Goal: Task Accomplishment & Management: Manage account settings

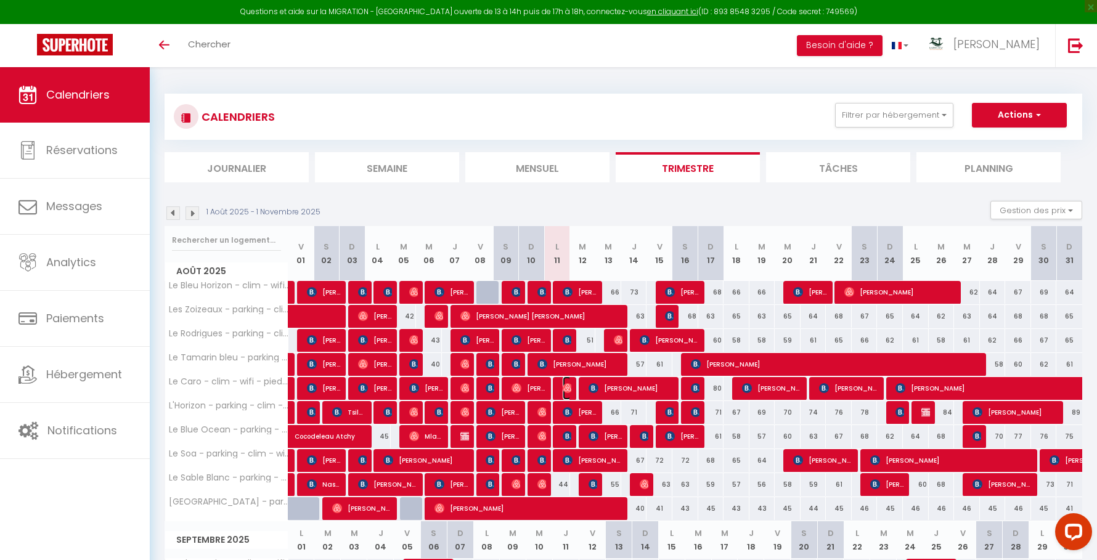
click at [569, 386] on img at bounding box center [568, 388] width 10 height 10
select select "OK"
select select "0"
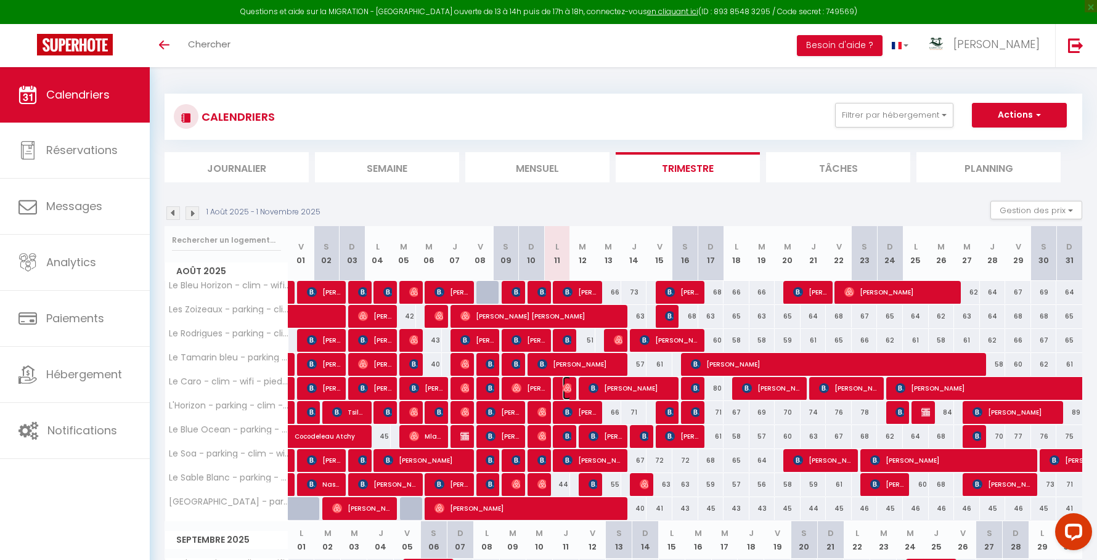
select select "1"
select select
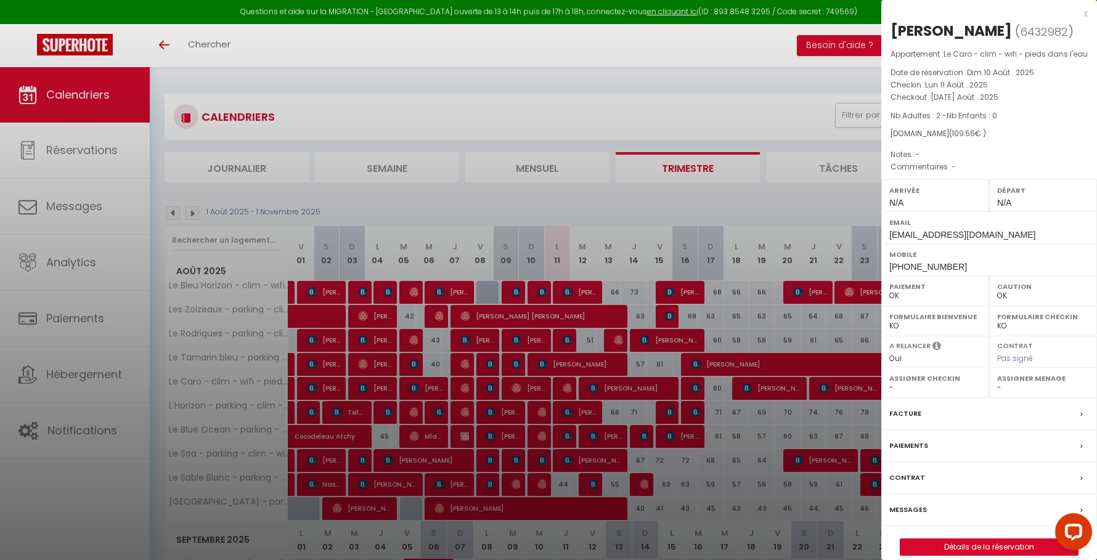
click at [569, 386] on div at bounding box center [548, 280] width 1097 height 560
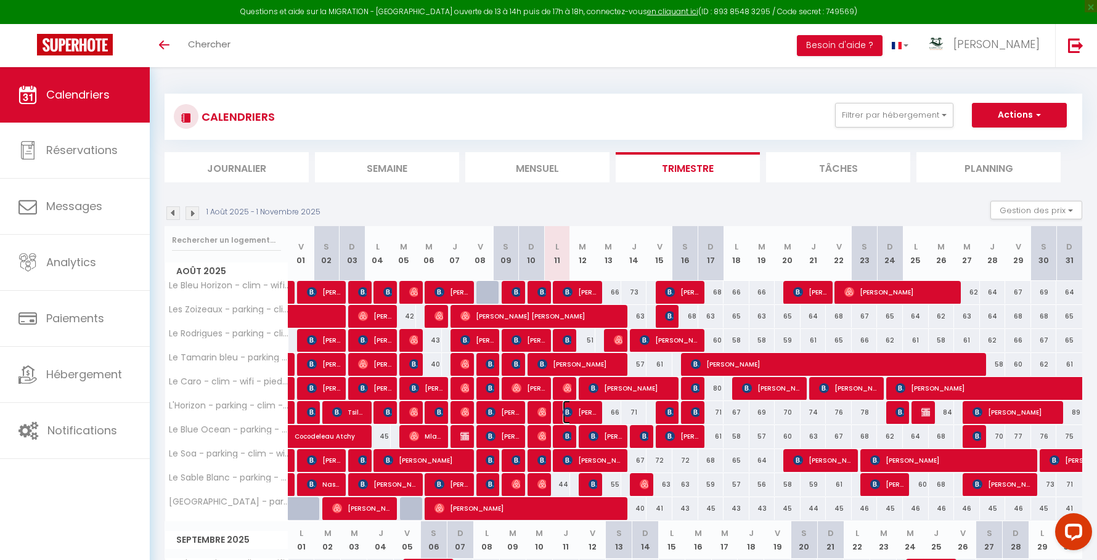
click at [568, 412] on img at bounding box center [568, 412] width 10 height 10
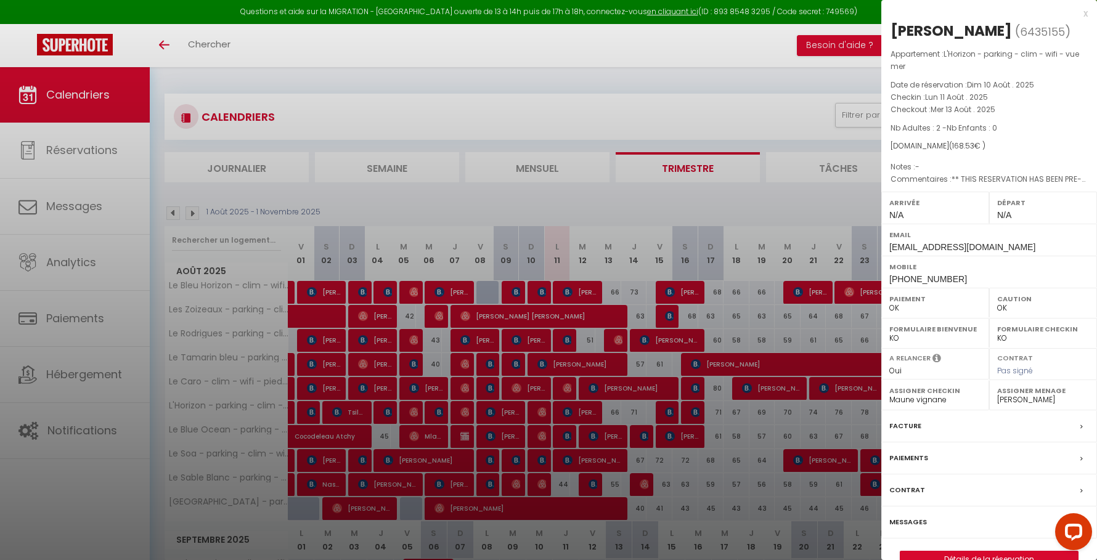
click at [568, 412] on div at bounding box center [548, 280] width 1097 height 560
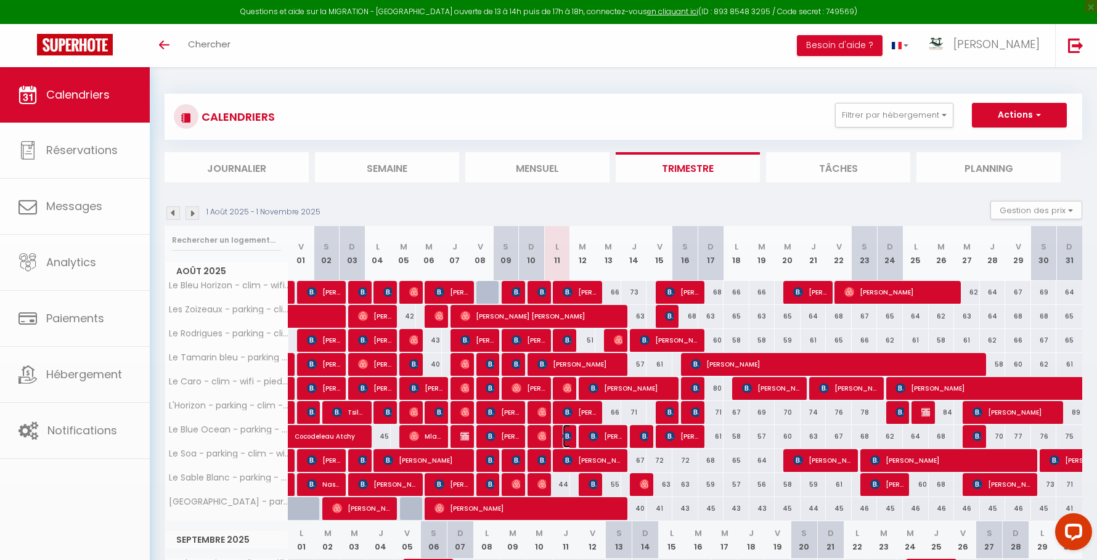
click at [564, 433] on img at bounding box center [568, 436] width 10 height 10
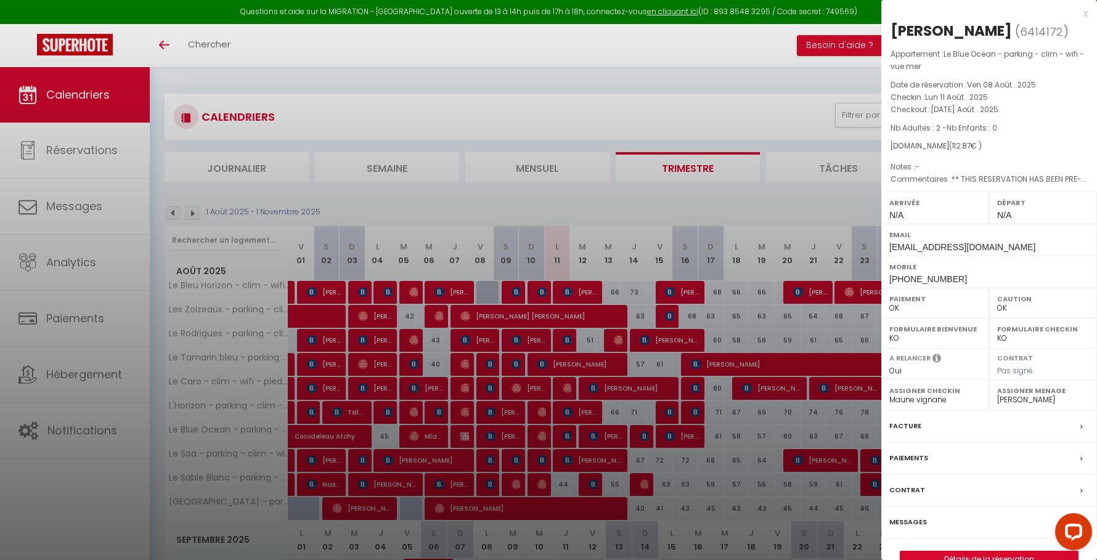
click at [564, 433] on div at bounding box center [548, 280] width 1097 height 560
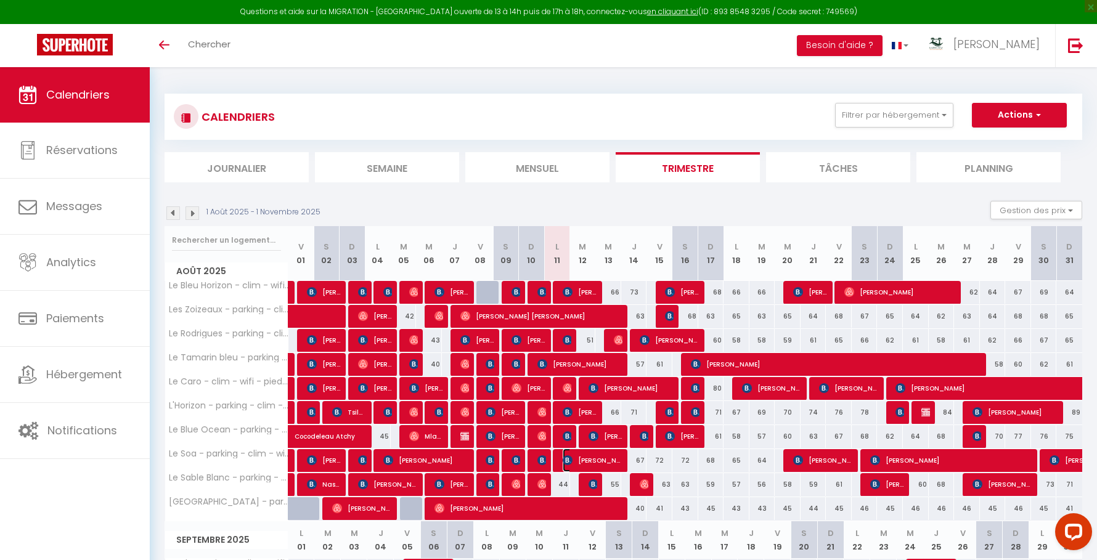
click at [564, 456] on img at bounding box center [568, 460] width 10 height 10
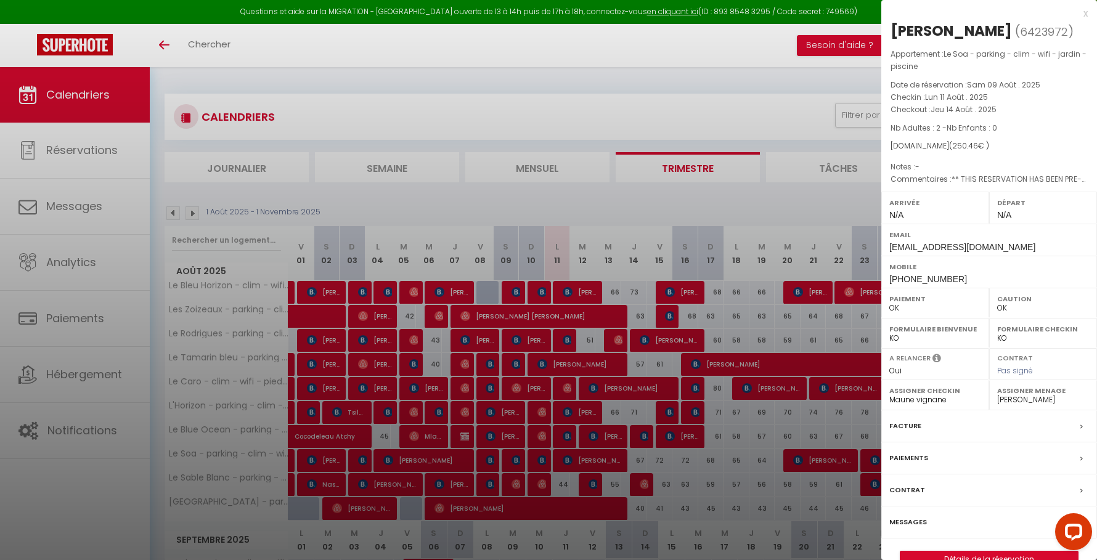
click at [564, 456] on div at bounding box center [548, 280] width 1097 height 560
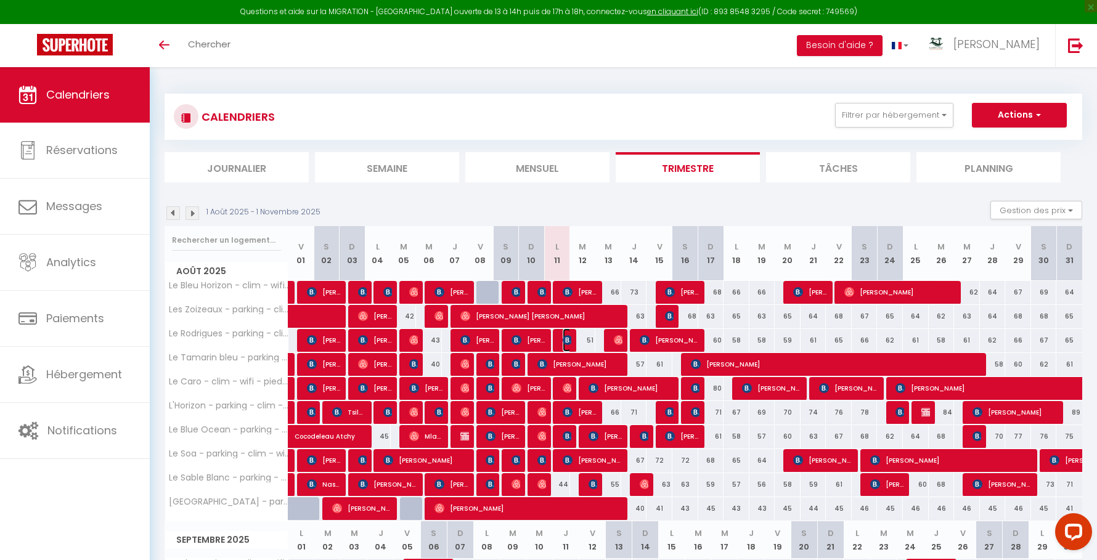
click at [567, 340] on img at bounding box center [568, 340] width 10 height 10
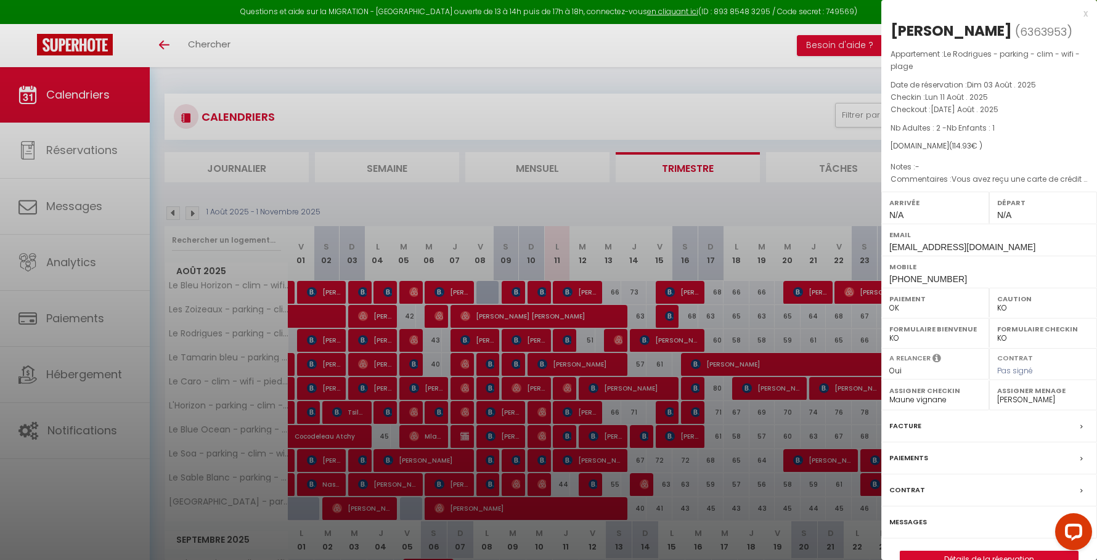
click at [567, 340] on div at bounding box center [548, 280] width 1097 height 560
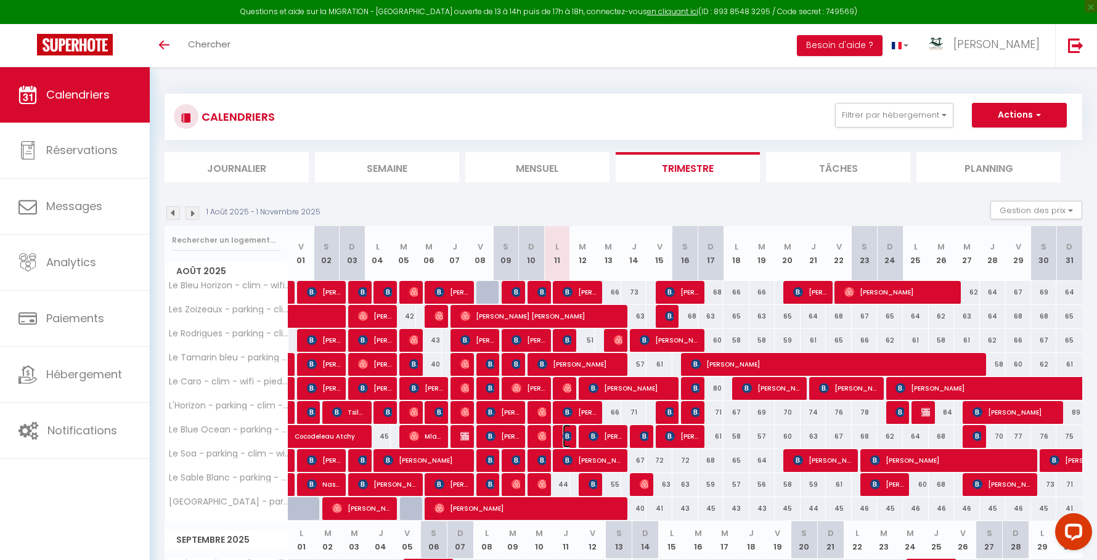
click at [564, 434] on img at bounding box center [568, 436] width 10 height 10
select select "OK"
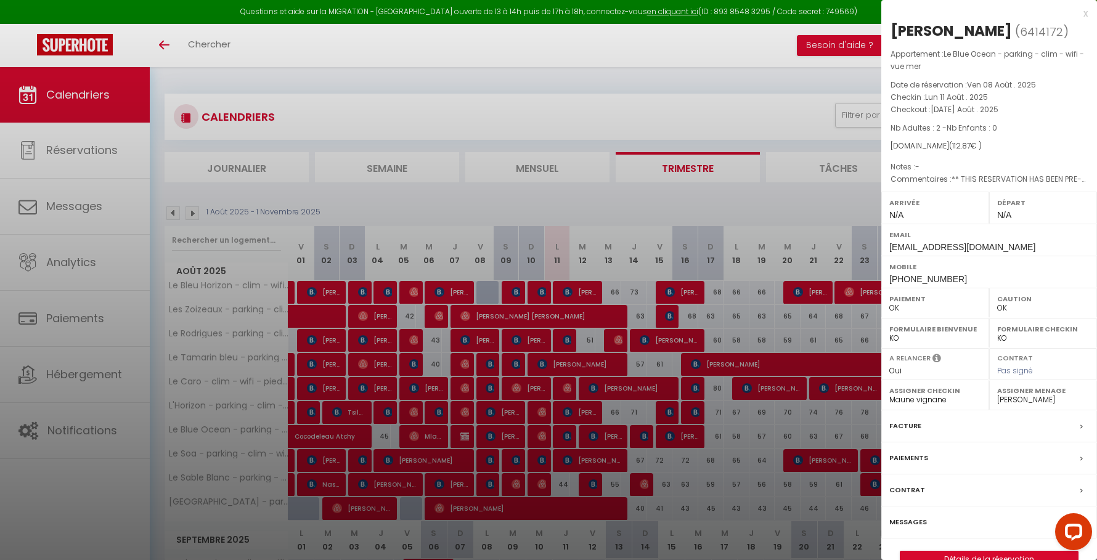
click at [564, 434] on div at bounding box center [548, 280] width 1097 height 560
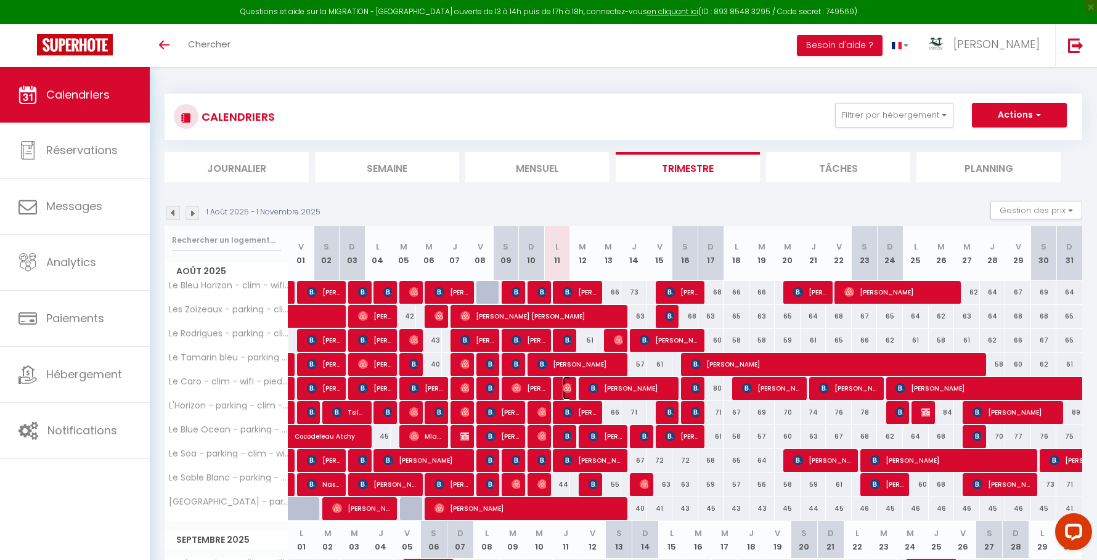
click at [569, 389] on img at bounding box center [568, 388] width 10 height 10
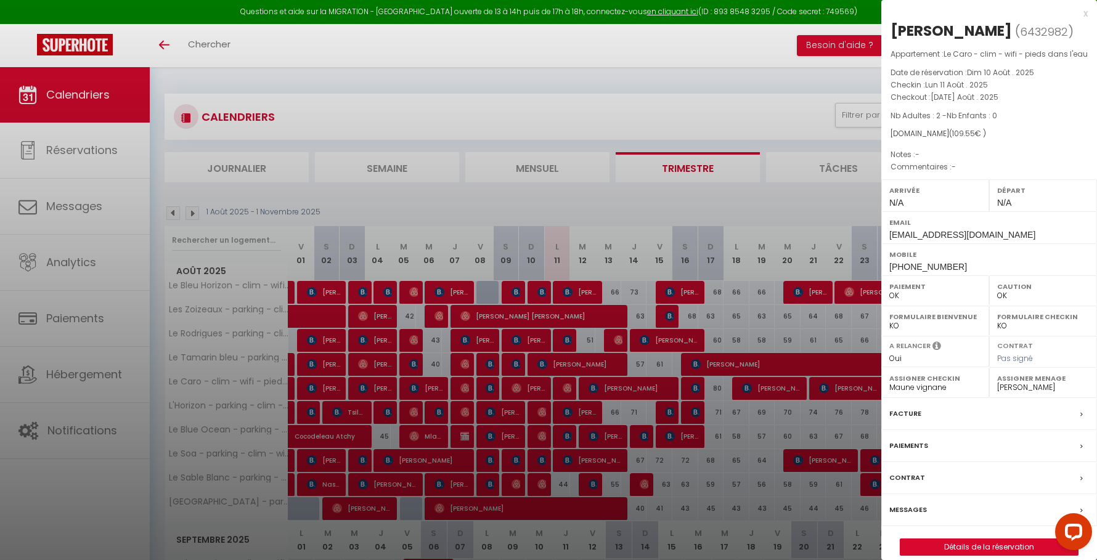
click at [569, 389] on div at bounding box center [548, 280] width 1097 height 560
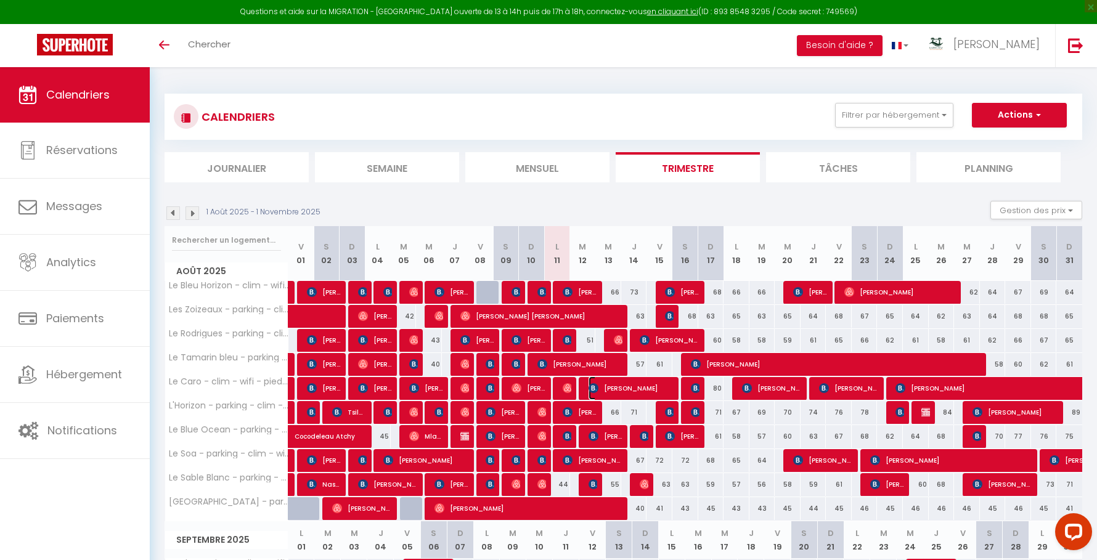
click at [614, 386] on span "[PERSON_NAME]" at bounding box center [631, 387] width 86 height 23
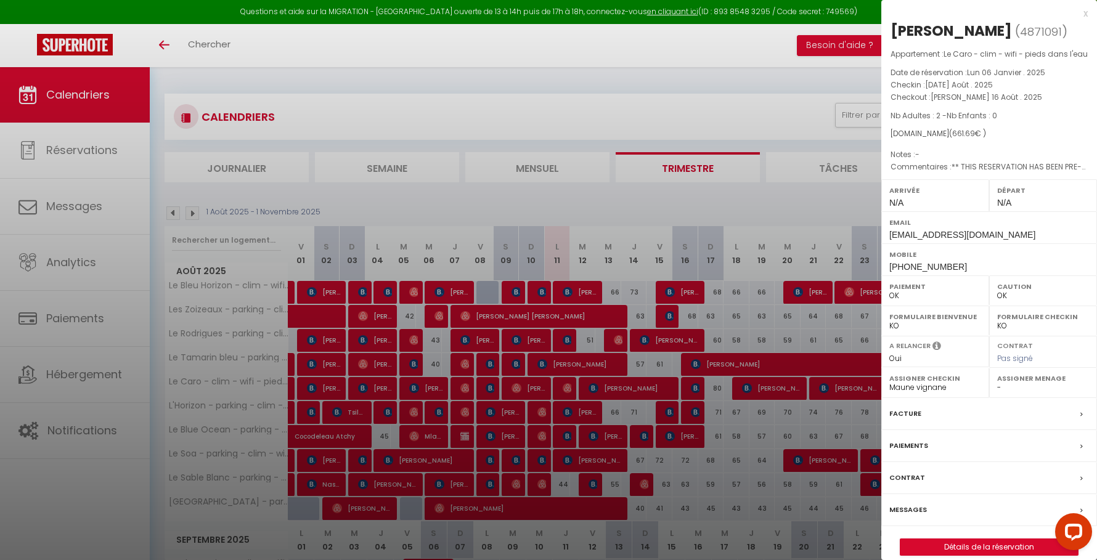
click at [614, 386] on div at bounding box center [548, 280] width 1097 height 560
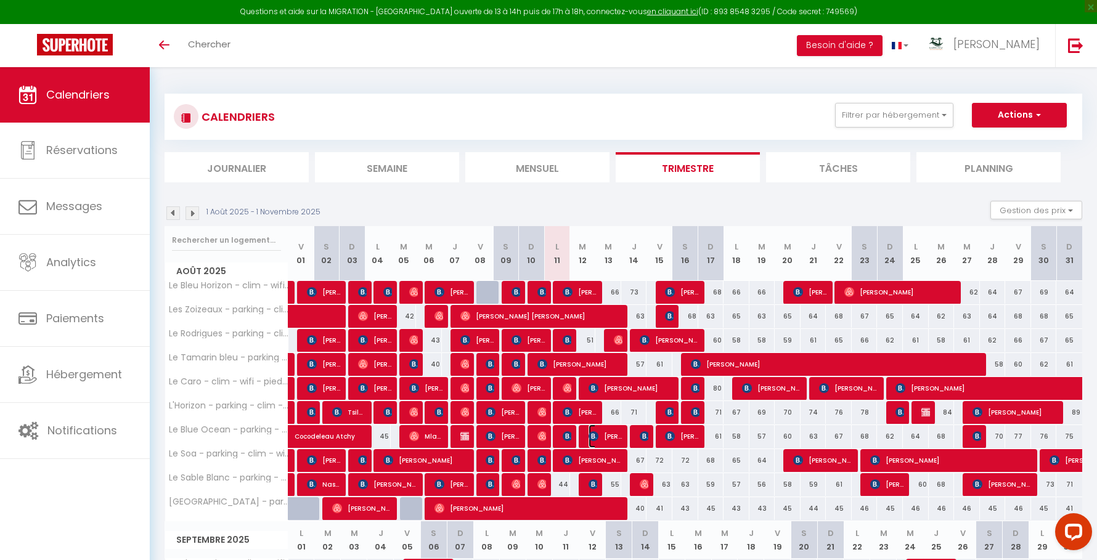
click at [591, 434] on img at bounding box center [593, 436] width 10 height 10
select select "45280"
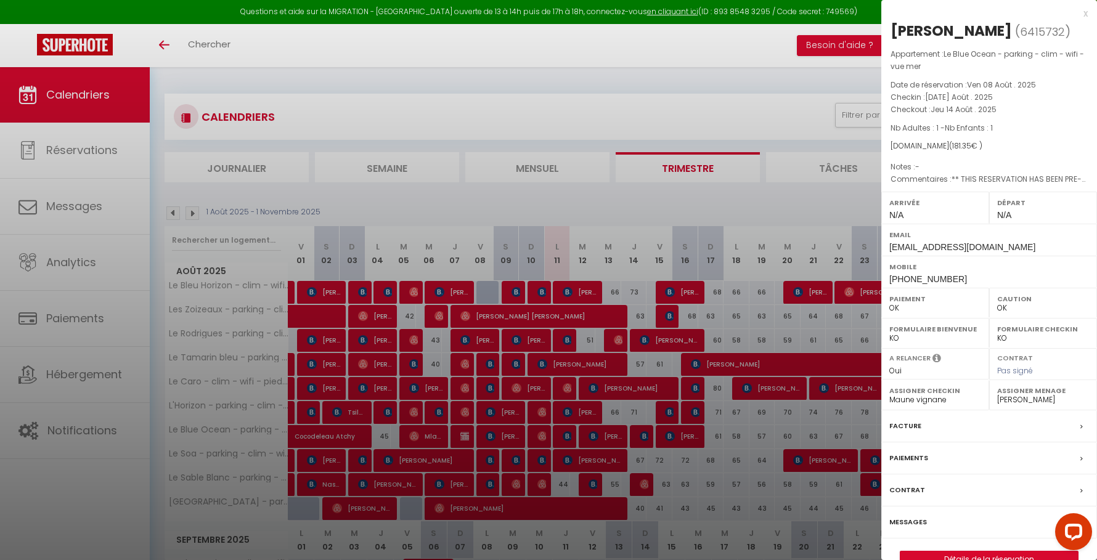
click at [596, 434] on div at bounding box center [548, 280] width 1097 height 560
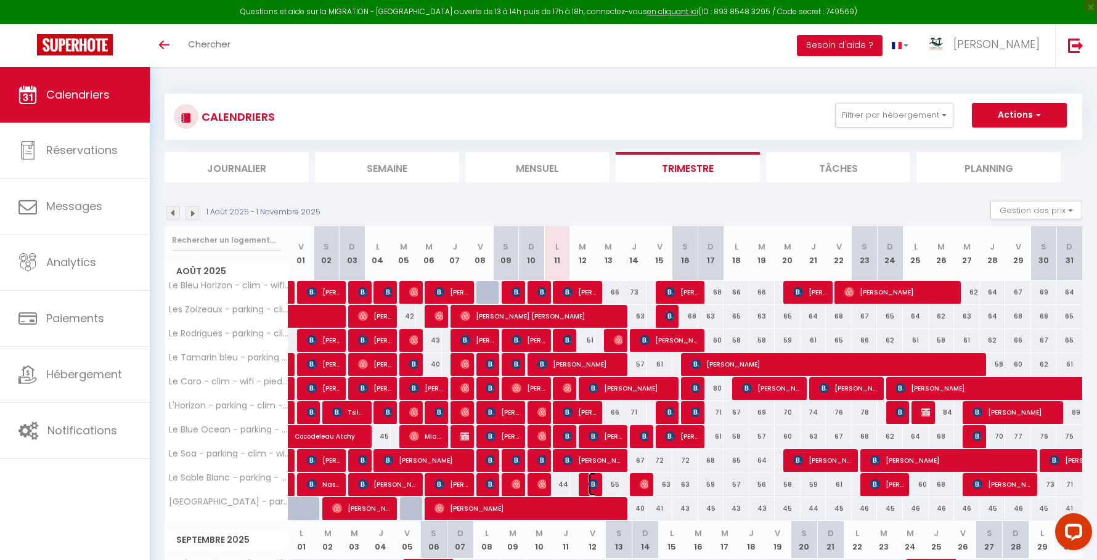
click at [592, 482] on img at bounding box center [593, 484] width 10 height 10
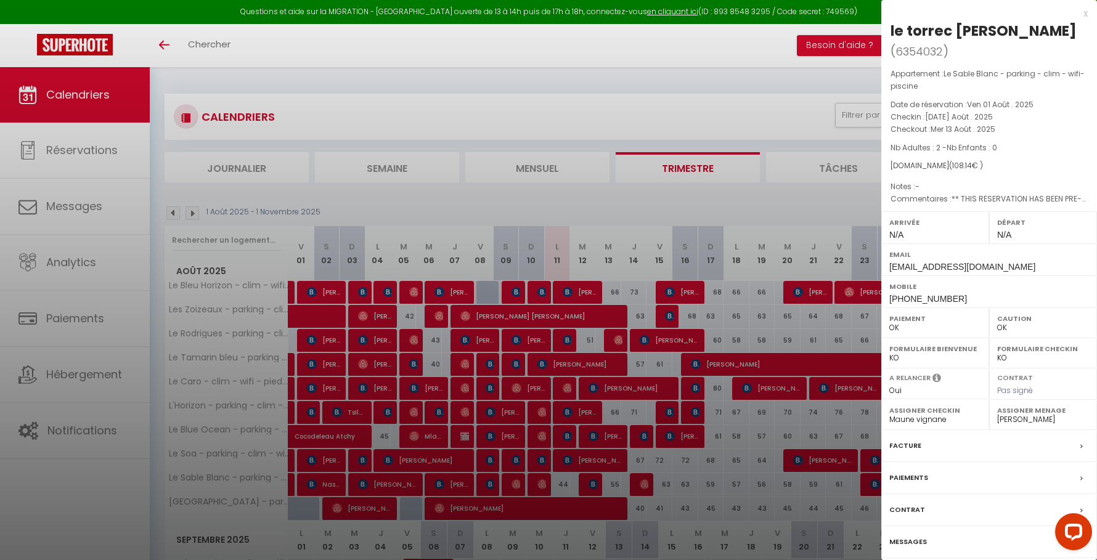
click at [592, 482] on div at bounding box center [548, 280] width 1097 height 560
